Goal: Transaction & Acquisition: Purchase product/service

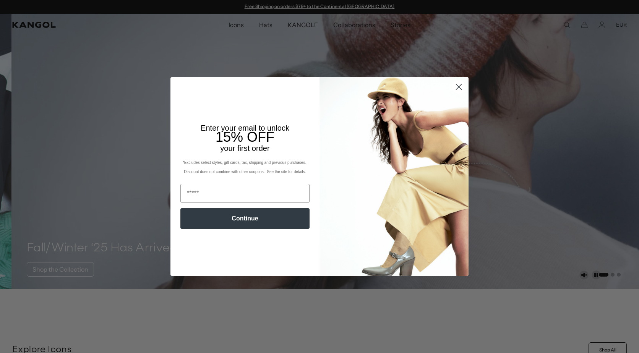
click at [458, 85] on icon "Close dialog" at bounding box center [458, 86] width 5 height 5
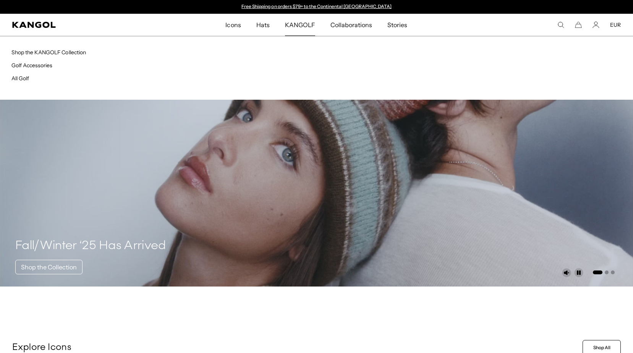
click at [297, 23] on span "KANGOLF" at bounding box center [300, 25] width 30 height 22
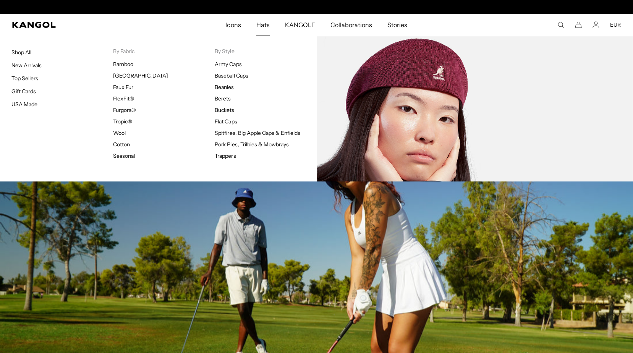
scroll to position [0, 157]
click at [123, 120] on link "Tropic®" at bounding box center [122, 121] width 19 height 7
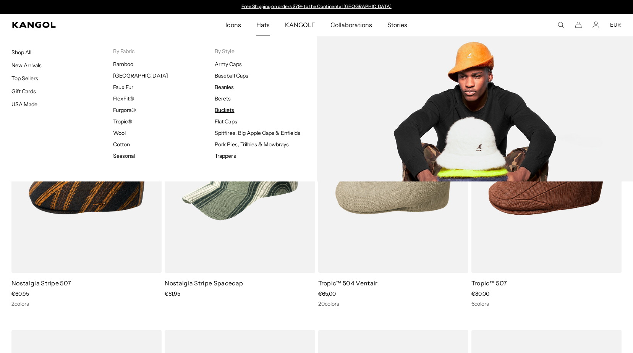
click at [226, 107] on link "Buckets" at bounding box center [224, 110] width 19 height 7
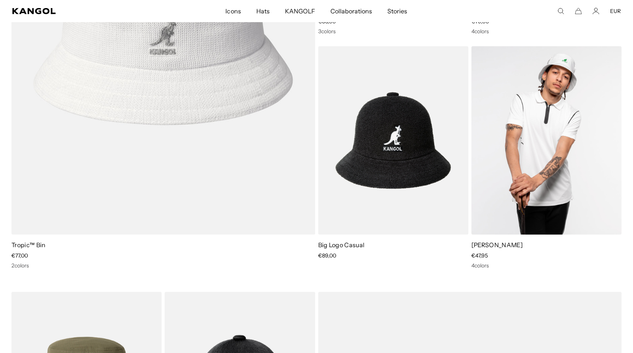
click at [542, 140] on img at bounding box center [547, 140] width 150 height 189
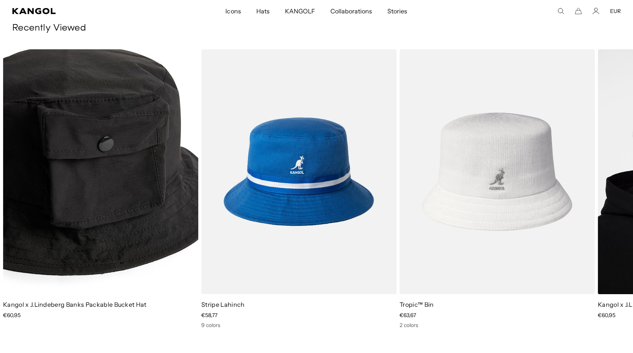
click at [93, 194] on img "1 of 3" at bounding box center [100, 171] width 195 height 245
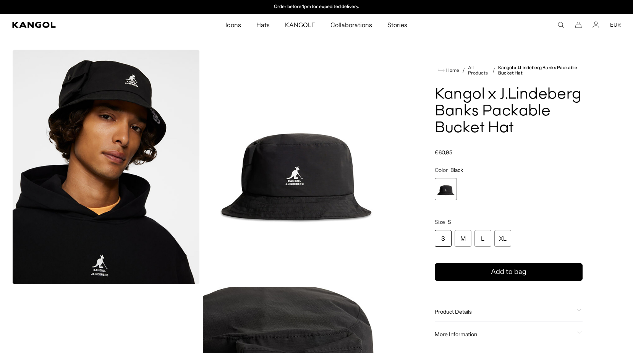
click at [334, 152] on img "Gallery Viewer" at bounding box center [297, 167] width 188 height 235
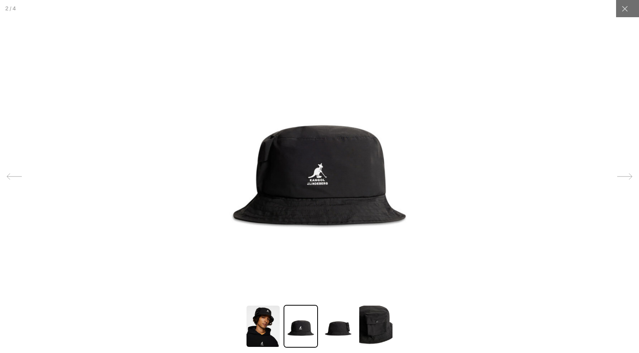
click at [341, 328] on img at bounding box center [338, 326] width 34 height 43
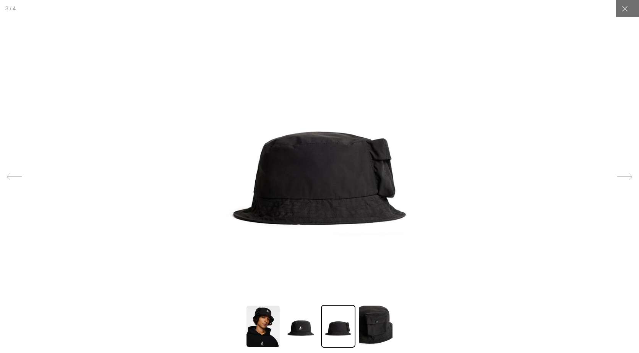
click at [376, 328] on img at bounding box center [375, 326] width 34 height 43
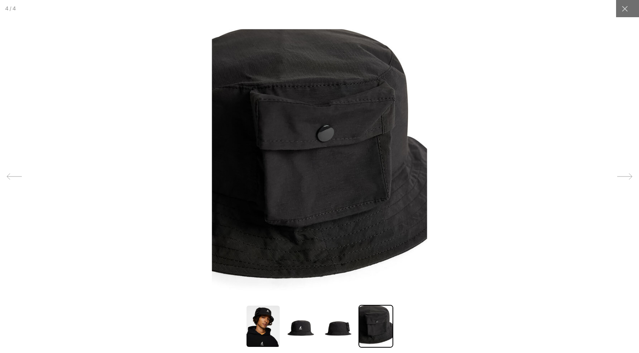
scroll to position [0, 157]
click at [262, 316] on img at bounding box center [263, 326] width 34 height 43
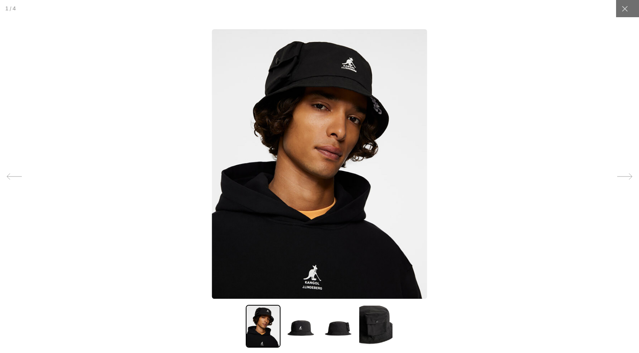
scroll to position [0, 0]
click at [294, 326] on img at bounding box center [301, 326] width 34 height 43
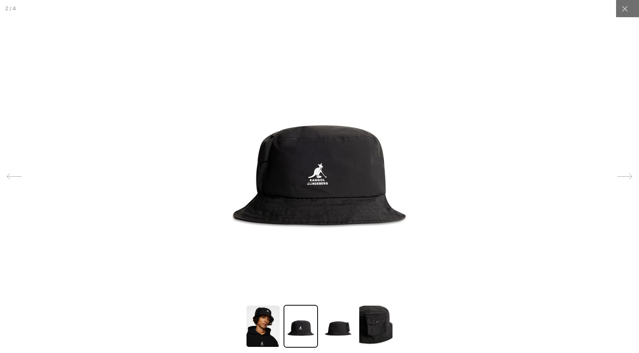
scroll to position [0, 157]
click at [339, 329] on img at bounding box center [338, 326] width 34 height 43
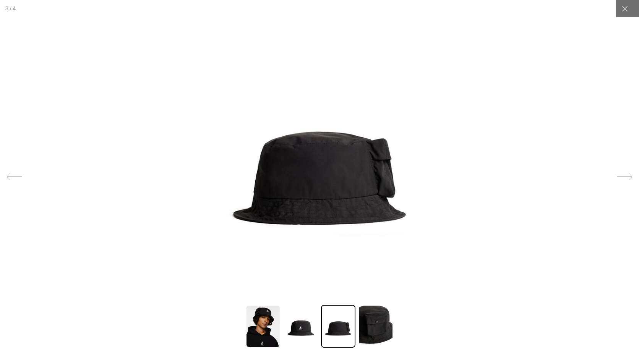
click at [355, 189] on img at bounding box center [319, 164] width 215 height 270
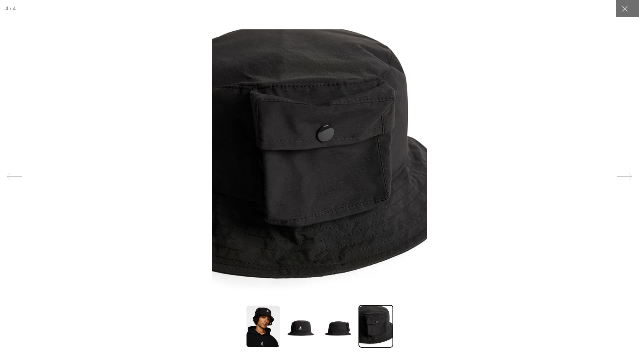
scroll to position [0, 0]
click at [376, 322] on img at bounding box center [375, 326] width 34 height 43
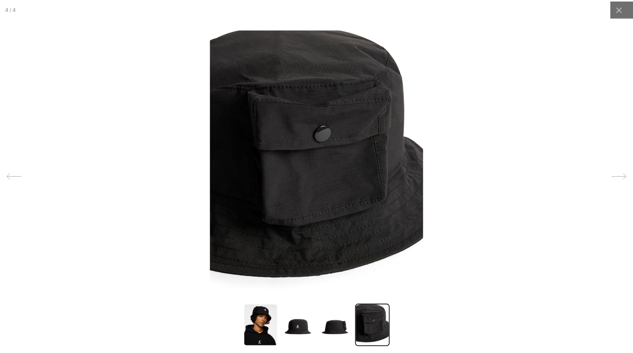
scroll to position [0, 157]
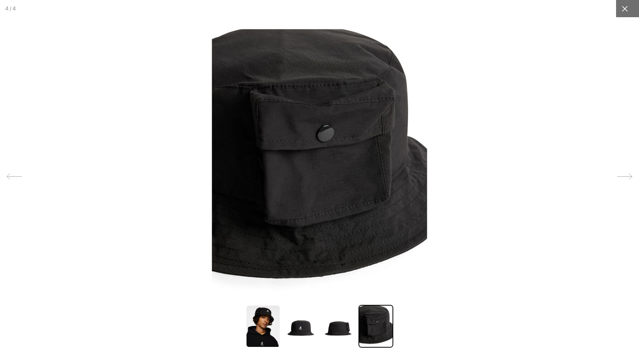
click at [622, 8] on icon at bounding box center [625, 9] width 6 height 6
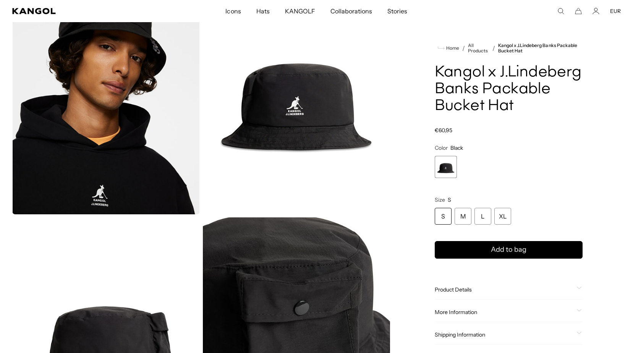
scroll to position [76, 0]
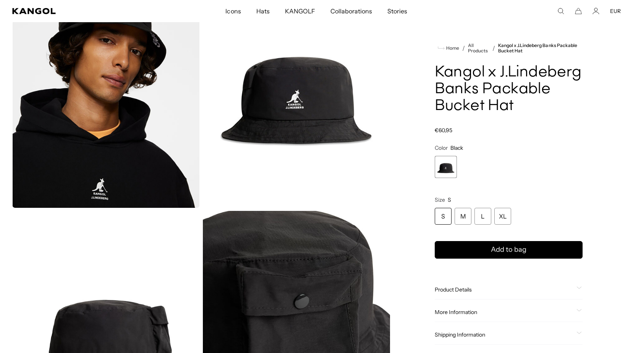
click at [578, 286] on div "Product Details" at bounding box center [509, 289] width 148 height 7
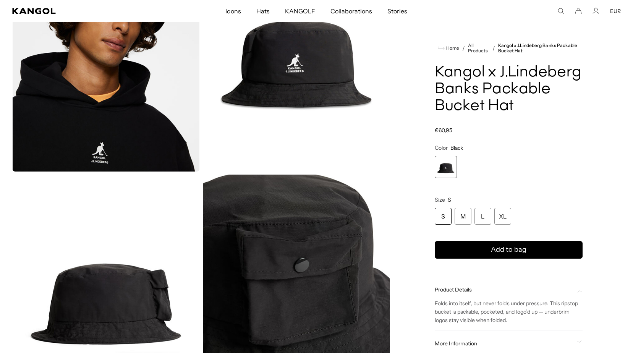
scroll to position [153, 0]
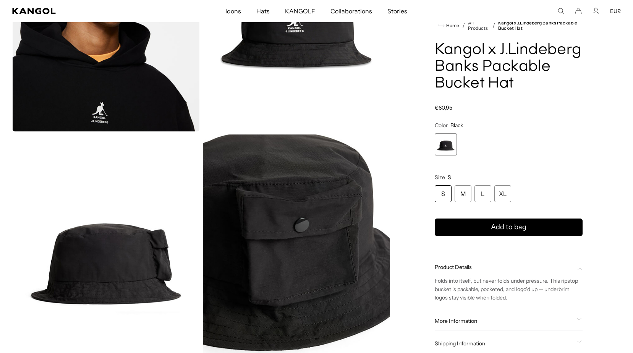
click at [577, 317] on div "More Information Style ID GMAC14927 Shape Bucket Fabrication 64% Cotton, 36% Ny…" at bounding box center [509, 320] width 148 height 19
click at [580, 320] on icon at bounding box center [579, 319] width 5 height 3
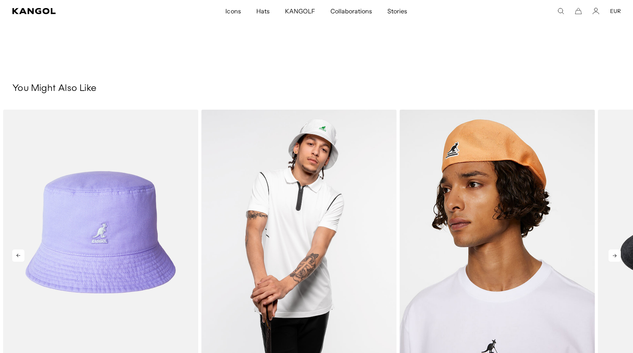
click at [314, 220] on img "2 of 5" at bounding box center [298, 232] width 195 height 245
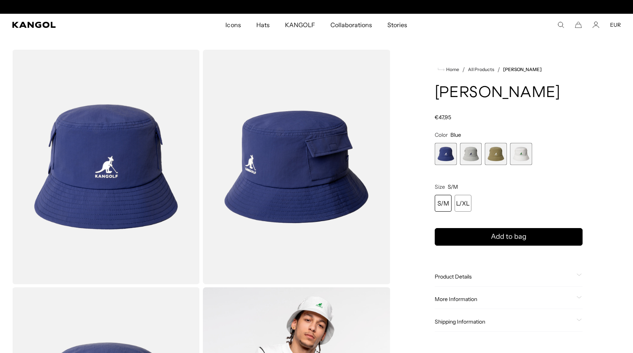
scroll to position [0, 157]
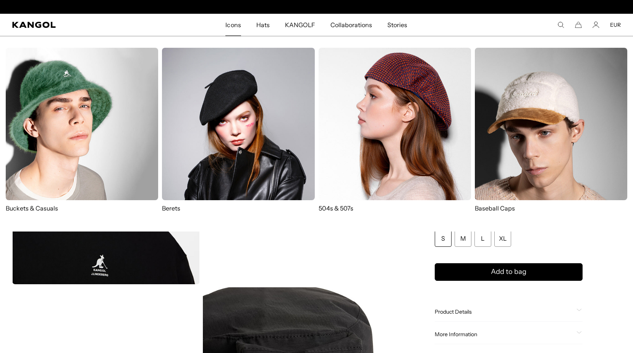
scroll to position [0, 157]
click at [239, 24] on span "Icons" at bounding box center [232, 25] width 15 height 22
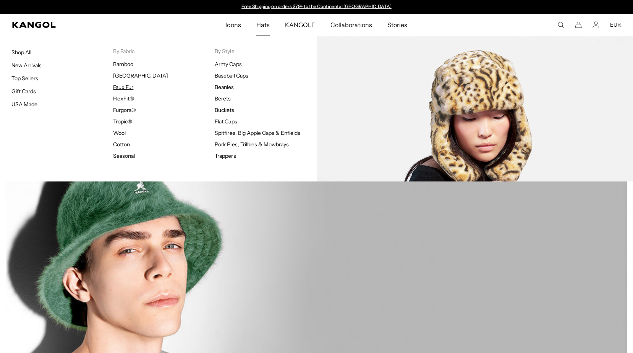
click at [122, 87] on link "Faux Fur" at bounding box center [123, 87] width 20 height 7
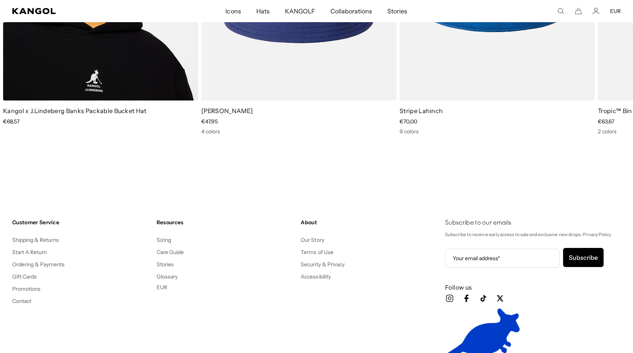
scroll to position [1834, 0]
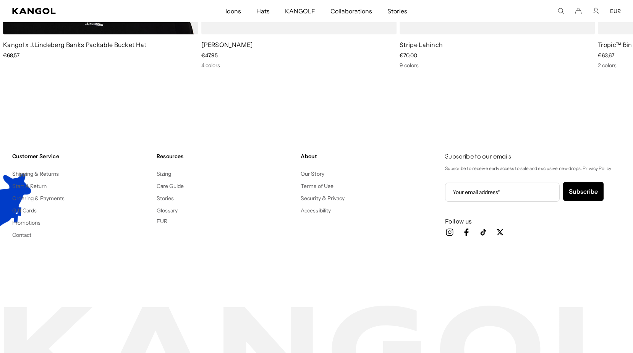
click at [159, 219] on button "EUR" at bounding box center [162, 221] width 11 height 7
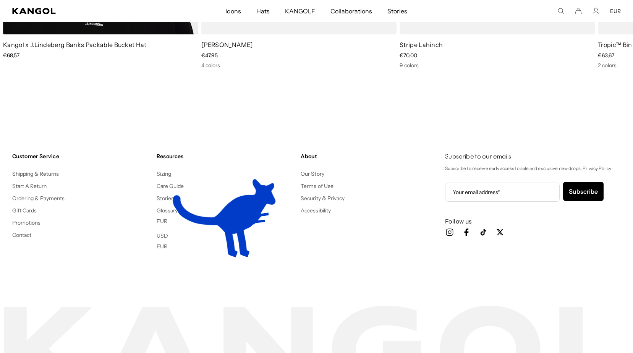
scroll to position [0, 157]
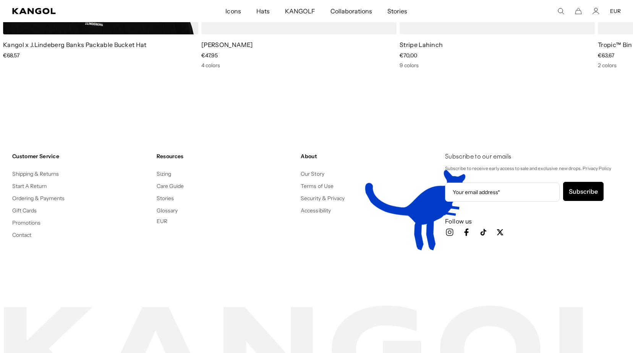
click at [231, 180] on ul "Sizing Care Guide Stories Glossary EUR USD EUR" at bounding box center [226, 197] width 138 height 56
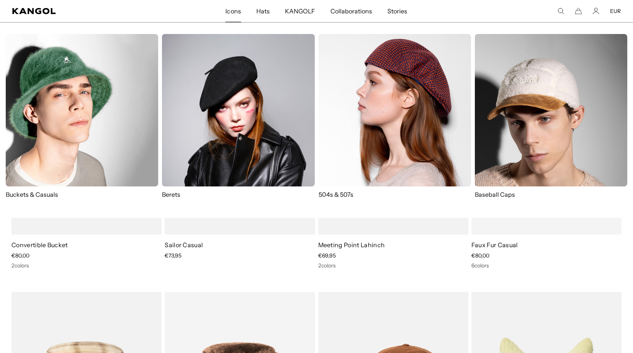
click at [59, 136] on img at bounding box center [82, 110] width 152 height 152
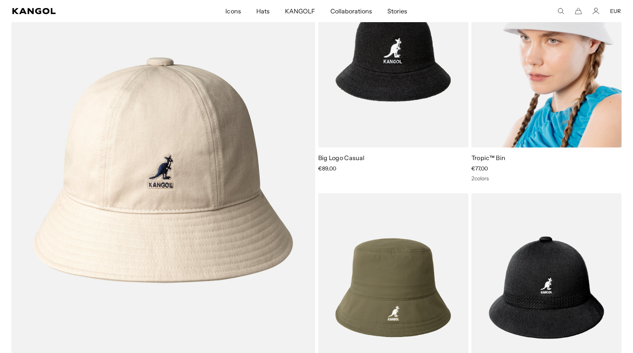
click at [525, 101] on img at bounding box center [547, 53] width 150 height 189
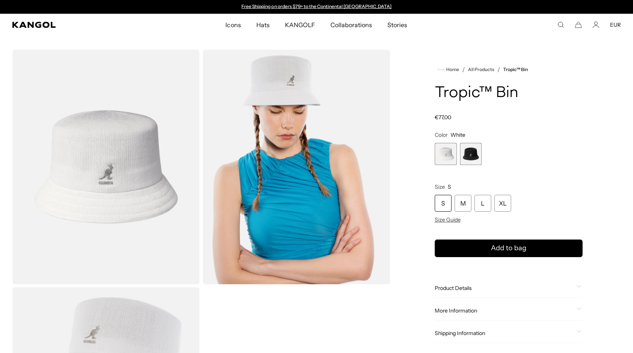
click at [478, 157] on span "2 of 2" at bounding box center [471, 154] width 22 height 22
click at [469, 151] on span "2 of 2" at bounding box center [471, 154] width 22 height 22
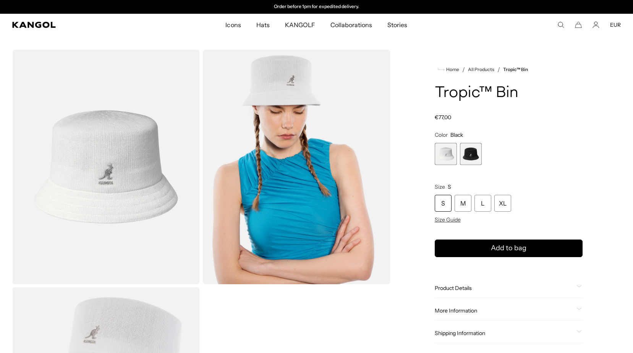
click at [435, 148] on span "1 of 2" at bounding box center [446, 154] width 22 height 22
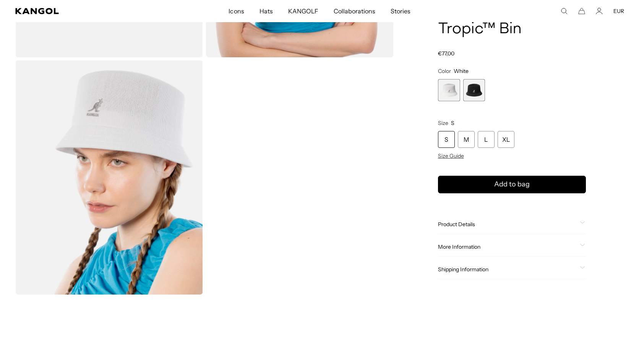
scroll to position [229, 0]
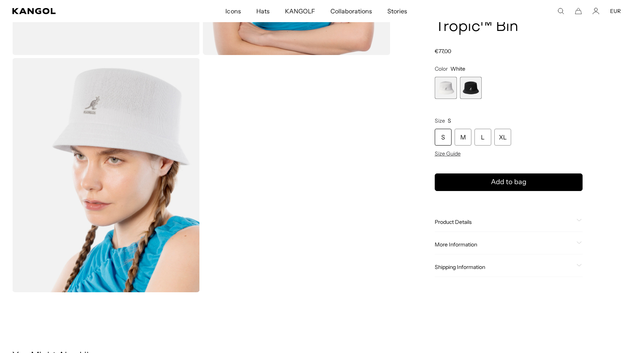
click at [120, 203] on img "Gallery Viewer" at bounding box center [106, 175] width 188 height 235
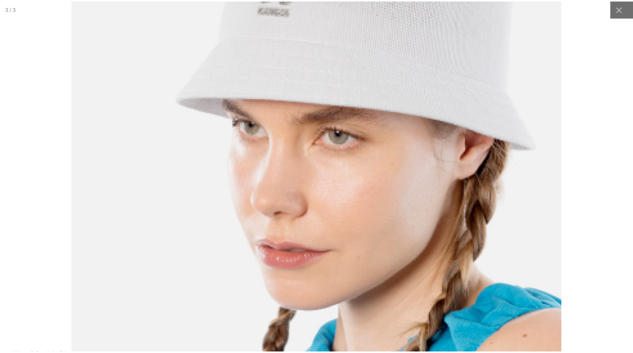
scroll to position [0, 157]
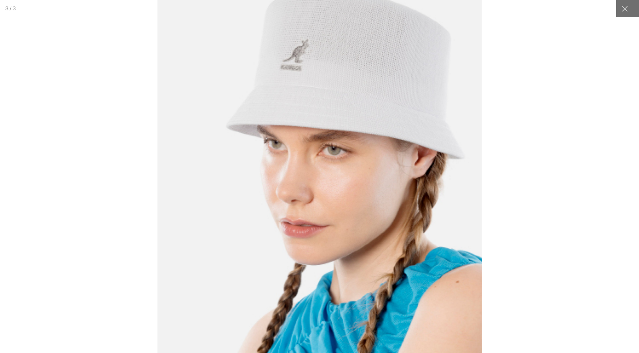
click at [526, 102] on div at bounding box center [319, 176] width 817 height 451
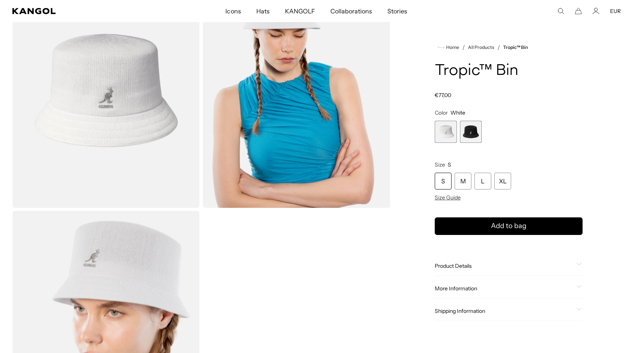
scroll to position [0, 0]
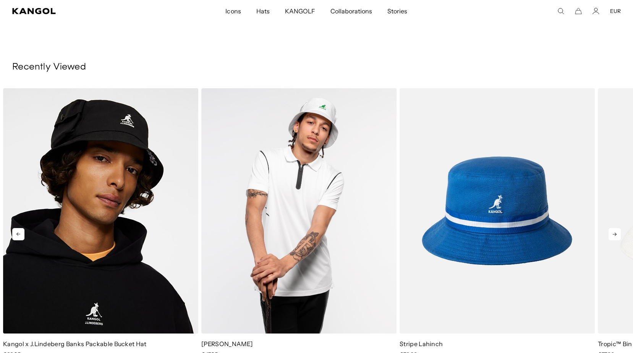
scroll to position [0, 157]
